Goal: Find contact information: Find contact information

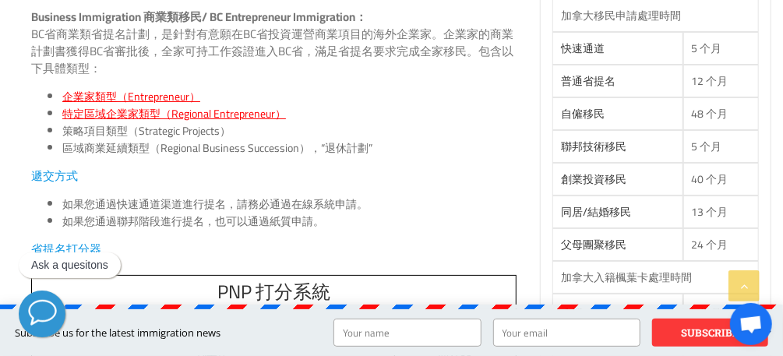
scroll to position [811, 0]
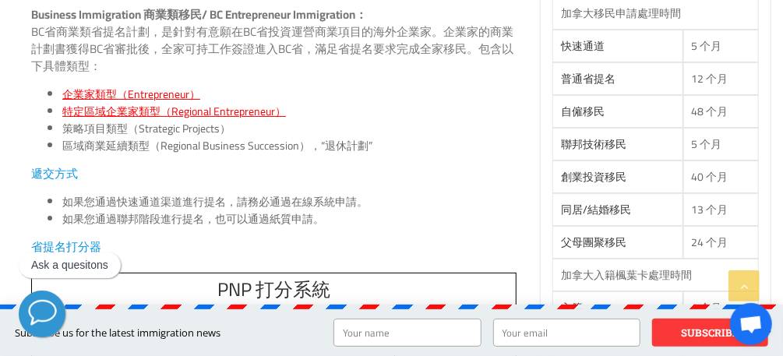
click at [162, 108] on span "特定區域企業家類型（Regional Entrepreneur）" at bounding box center [174, 111] width 224 height 20
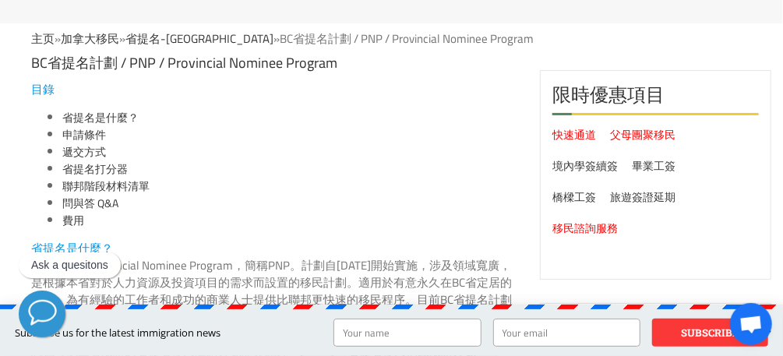
scroll to position [0, 0]
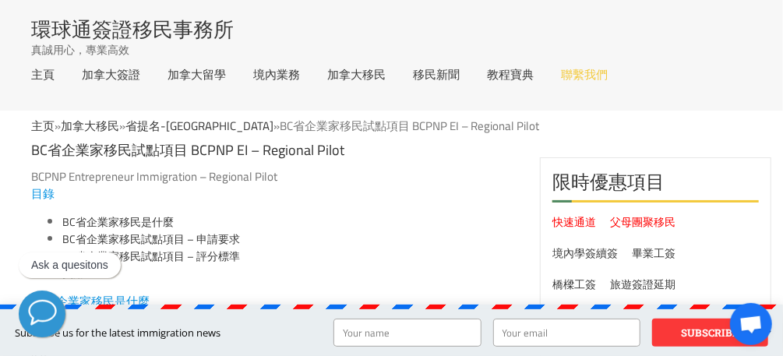
click at [575, 78] on link "聯繫我們" at bounding box center [584, 75] width 47 height 12
